Goal: Transaction & Acquisition: Purchase product/service

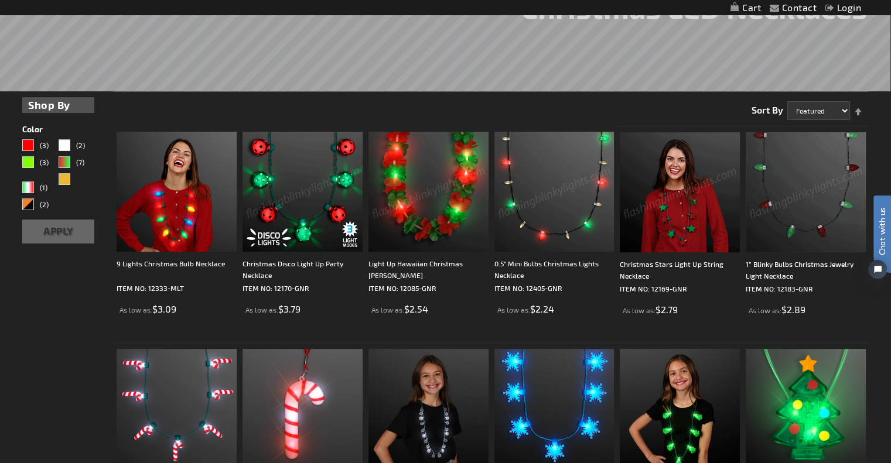
click at [675, 188] on img at bounding box center [680, 192] width 120 height 120
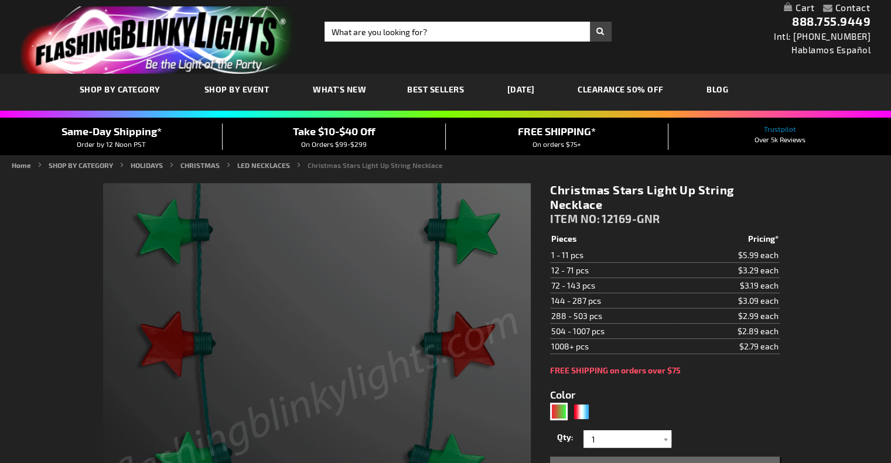
type input "5642"
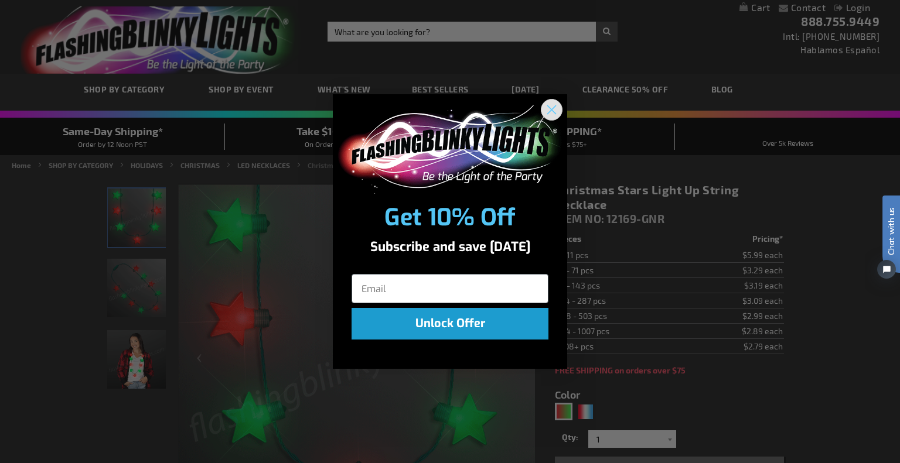
click at [548, 105] on circle "Close dialog" at bounding box center [551, 109] width 19 height 19
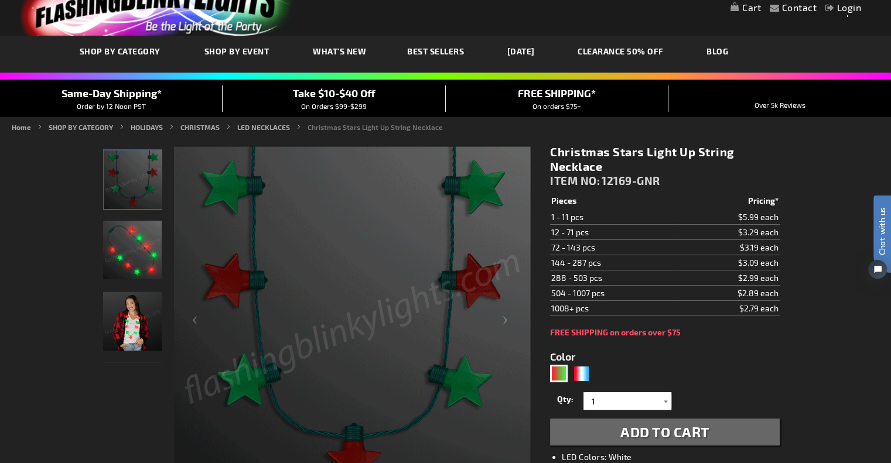
scroll to position [59, 0]
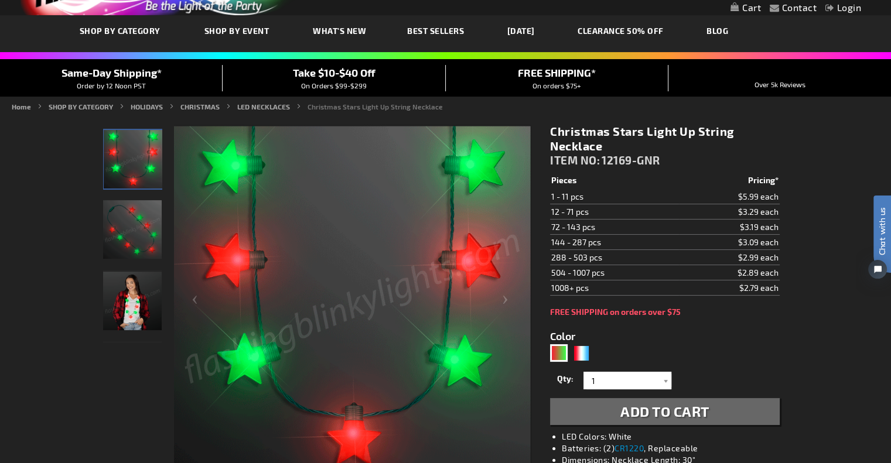
click at [169, 228] on div at bounding box center [317, 304] width 428 height 358
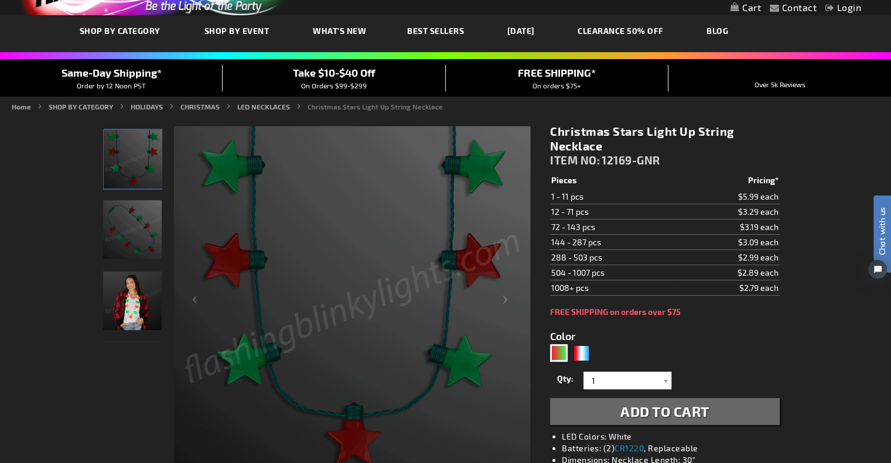
click at [142, 241] on img "Christmas Light Up Stars LED Necklace" at bounding box center [132, 229] width 59 height 59
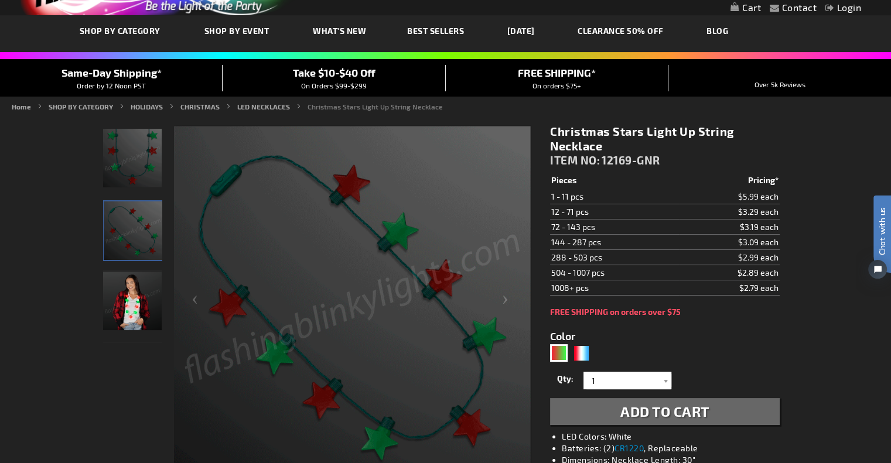
click at [142, 315] on img "Woman wearing Christmas Light Up Stars LED Necklace" at bounding box center [132, 301] width 59 height 59
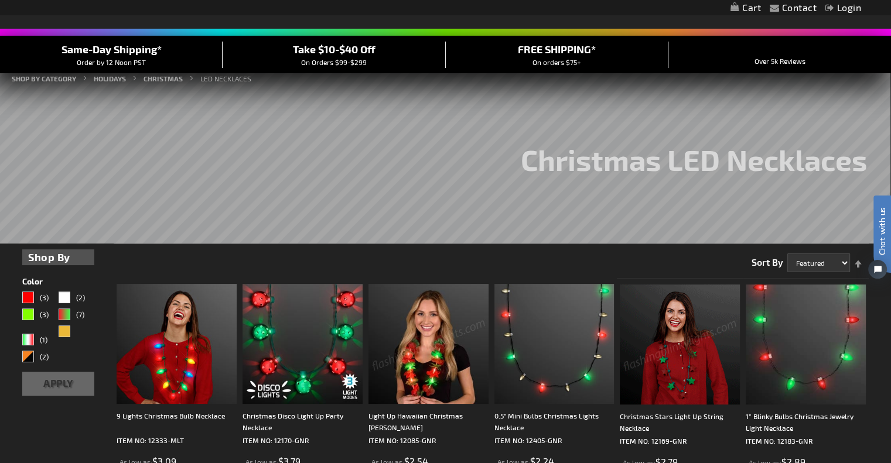
scroll to position [176, 0]
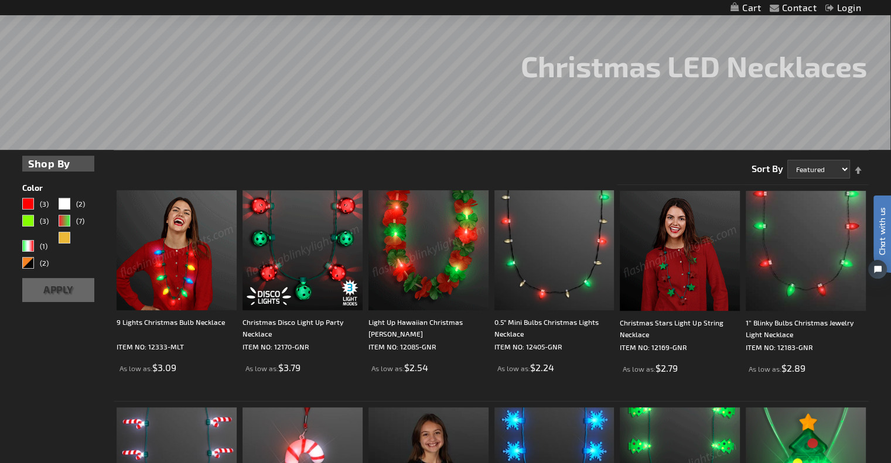
click at [166, 248] on img at bounding box center [177, 250] width 120 height 120
